Goal: Find contact information: Find contact information

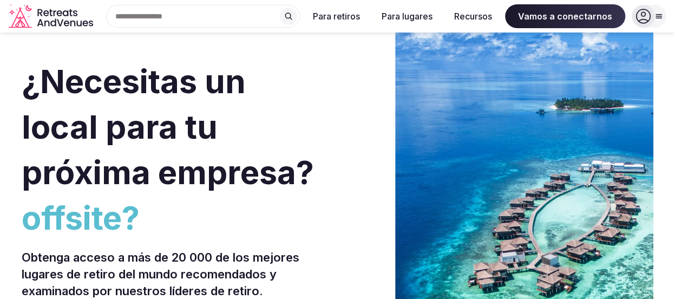
click at [252, 235] on span "offsite?" at bounding box center [178, 217] width 312 height 45
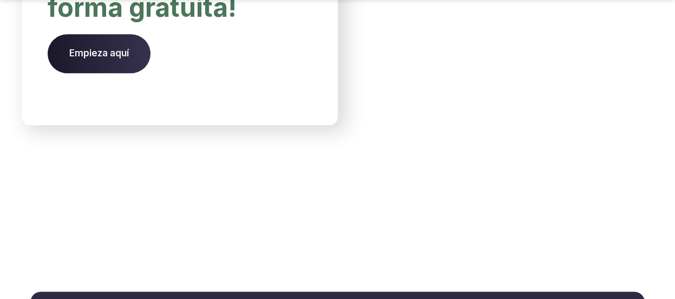
scroll to position [4888, 0]
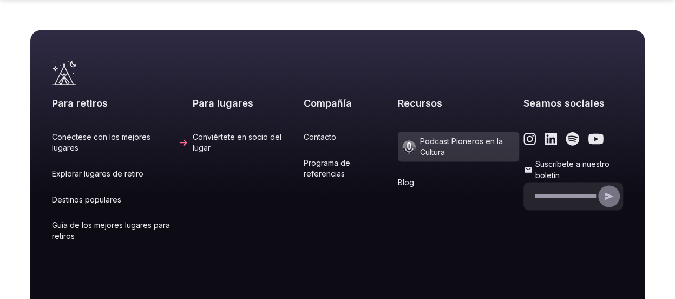
click at [314, 132] on font "Contacto" at bounding box center [320, 136] width 32 height 9
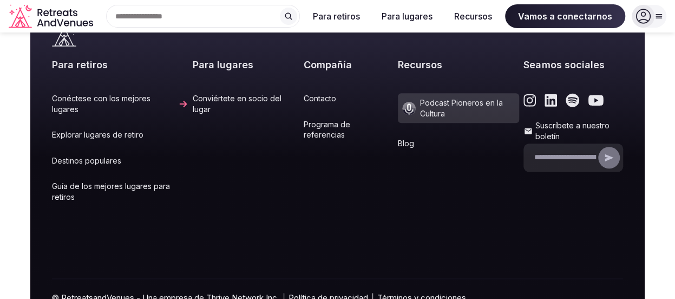
scroll to position [461, 0]
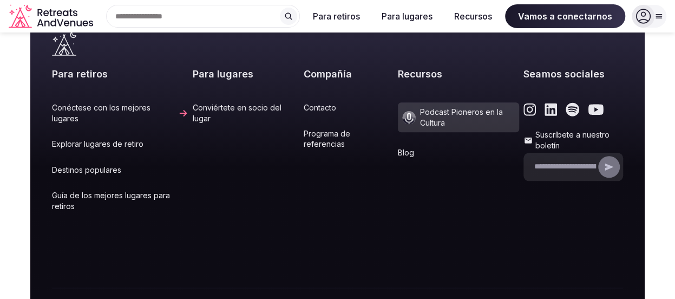
click at [545, 106] on icon "Enlace a la página de LinkedIn de retiros y lugares" at bounding box center [551, 109] width 12 height 12
